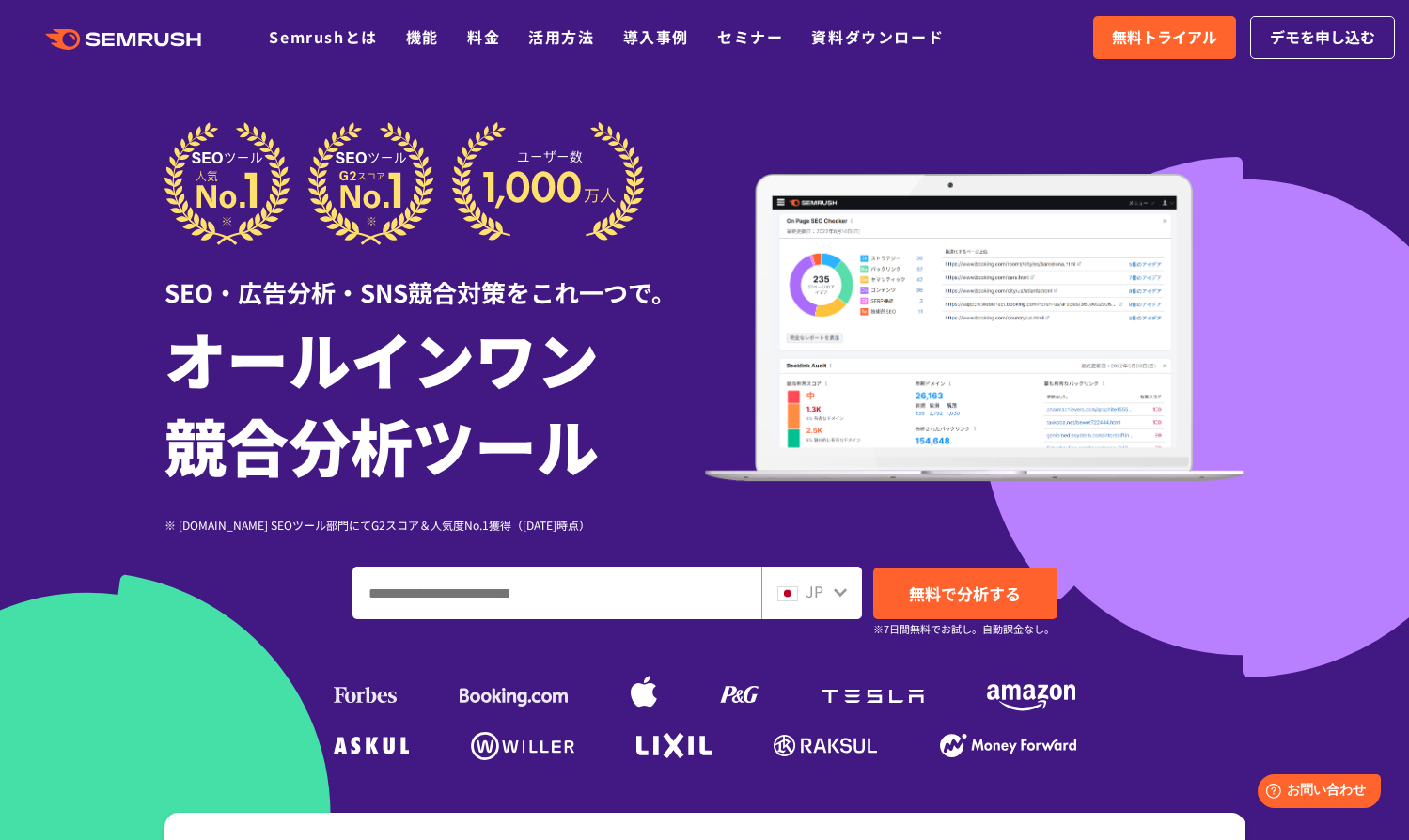
click at [171, 35] on icon ".cls {fill: #FF642D;}" at bounding box center [125, 39] width 213 height 21
click at [307, 30] on link "Semrushとは" at bounding box center [323, 36] width 108 height 23
